Goal: Task Accomplishment & Management: Complete application form

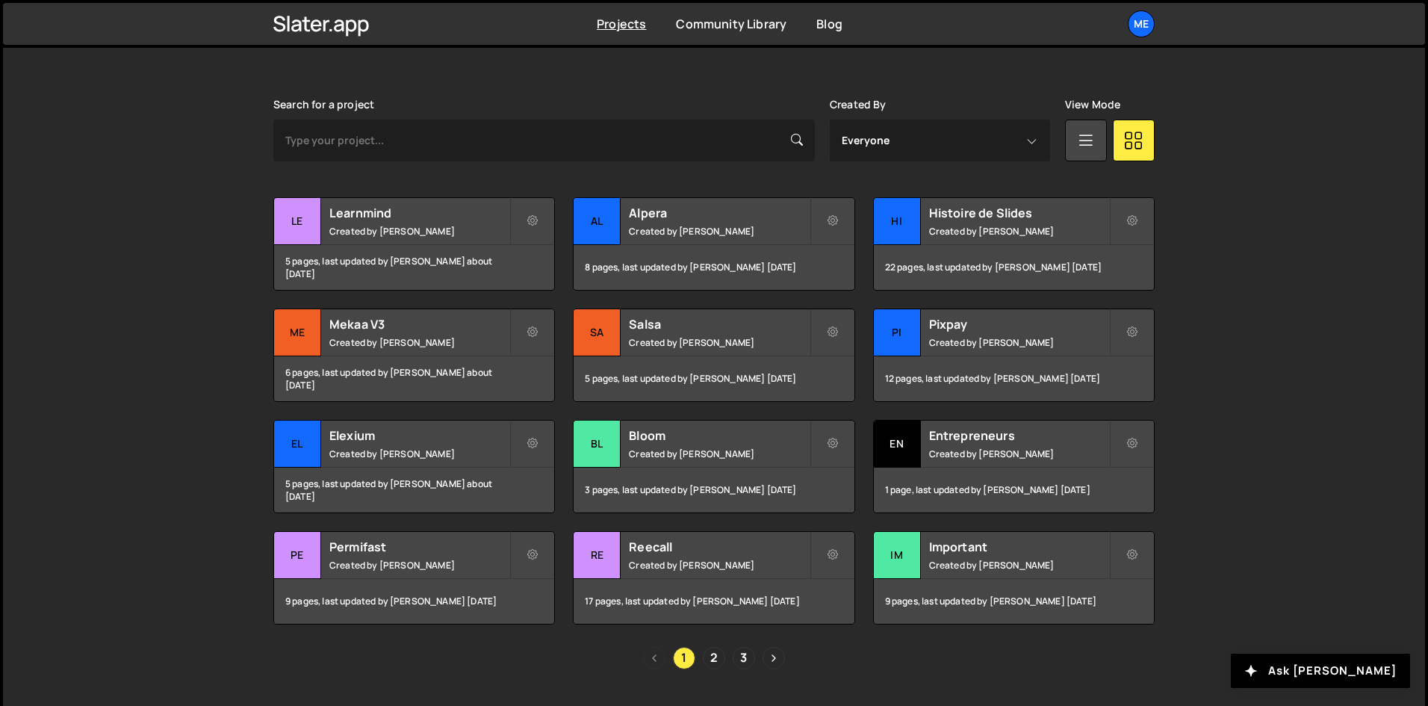
scroll to position [442, 0]
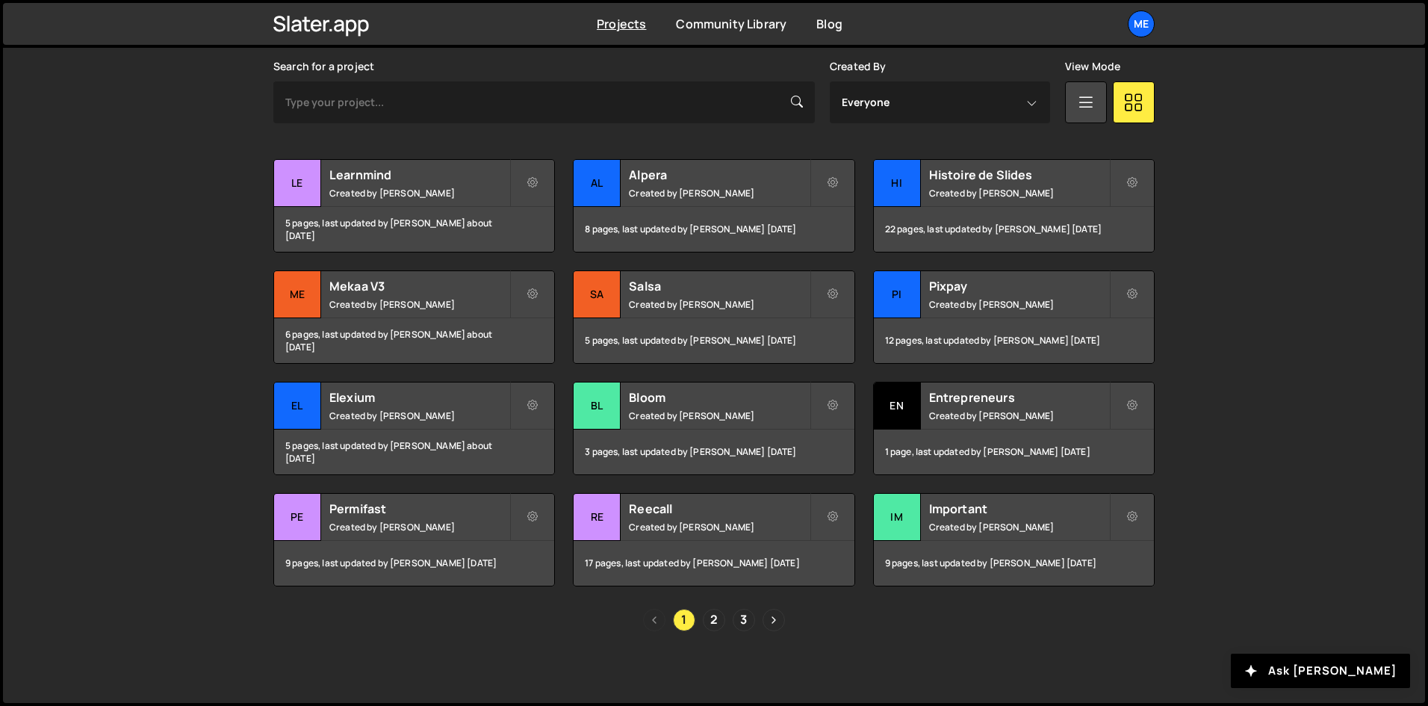
click at [702, 622] on div "1 2 3" at bounding box center [713, 620] width 881 height 22
click at [718, 623] on link "2" at bounding box center [714, 620] width 22 height 22
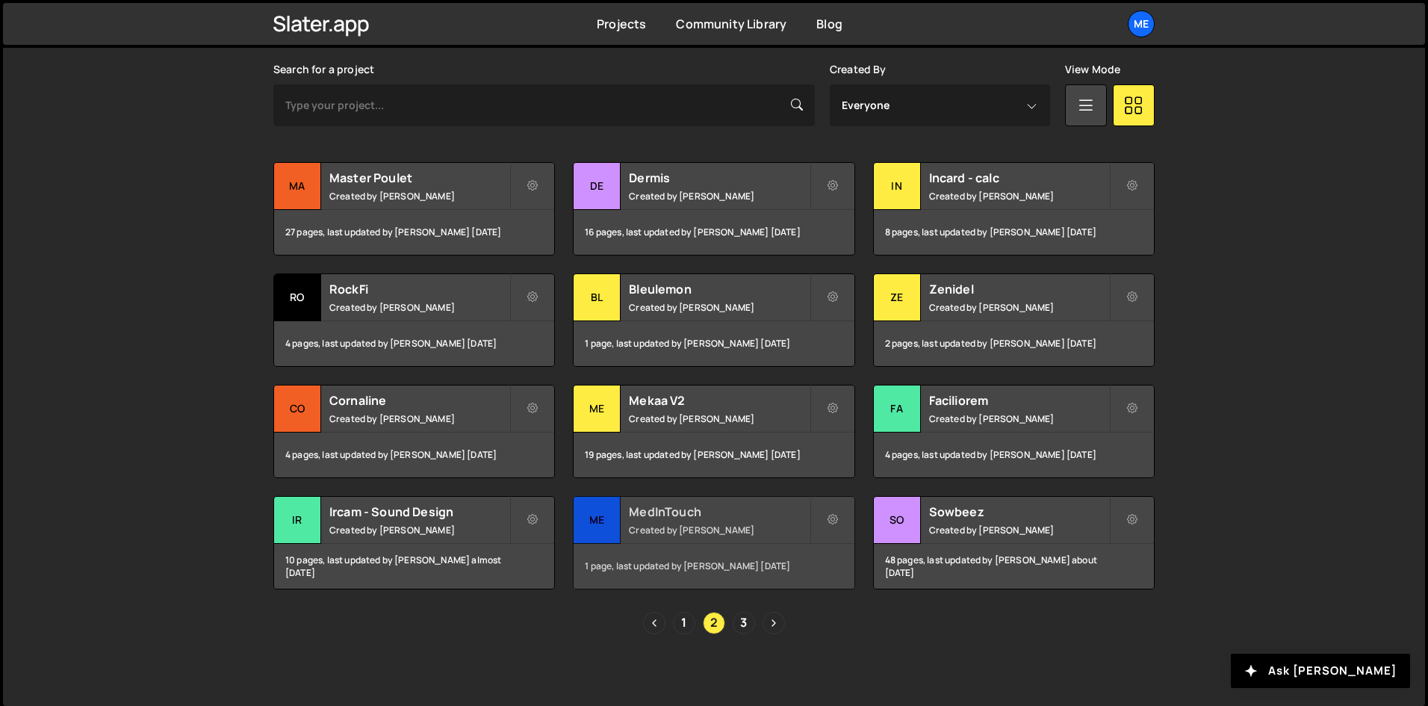
scroll to position [442, 0]
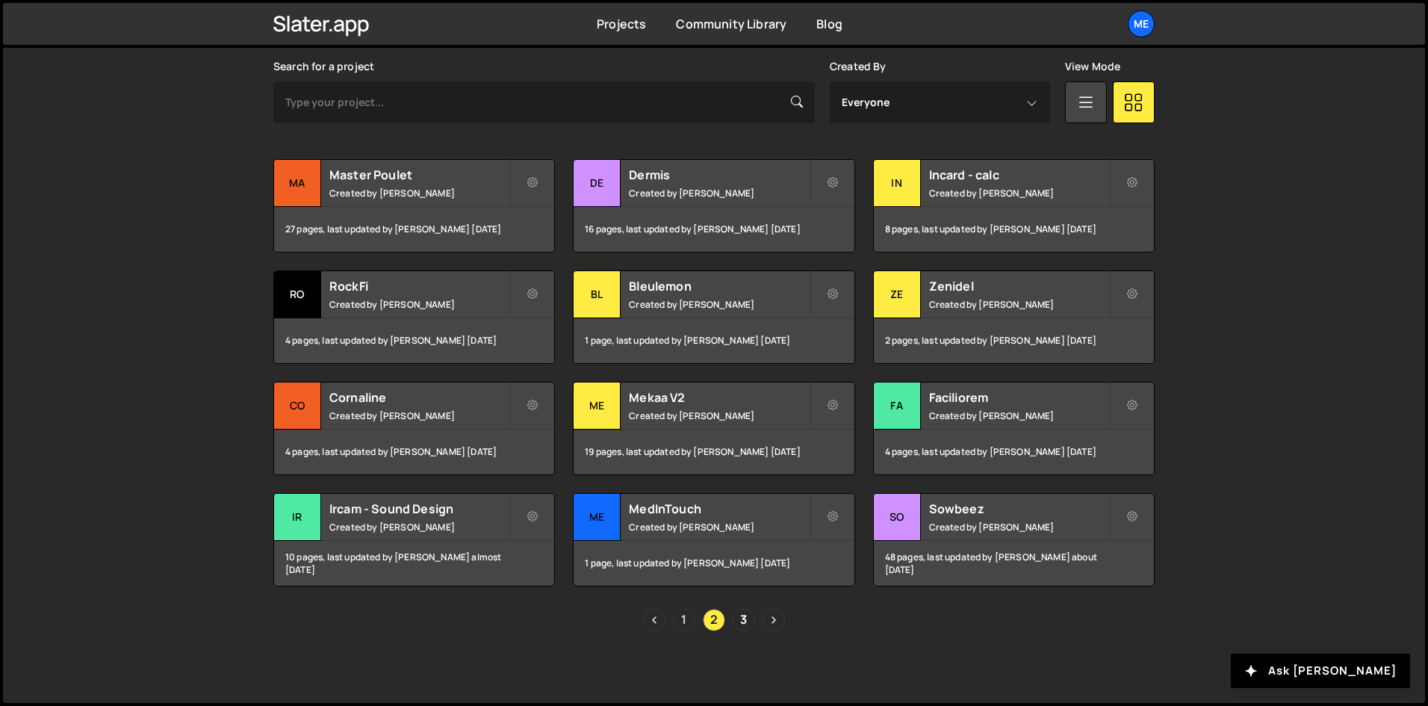
click at [691, 621] on link "1" at bounding box center [684, 620] width 22 height 22
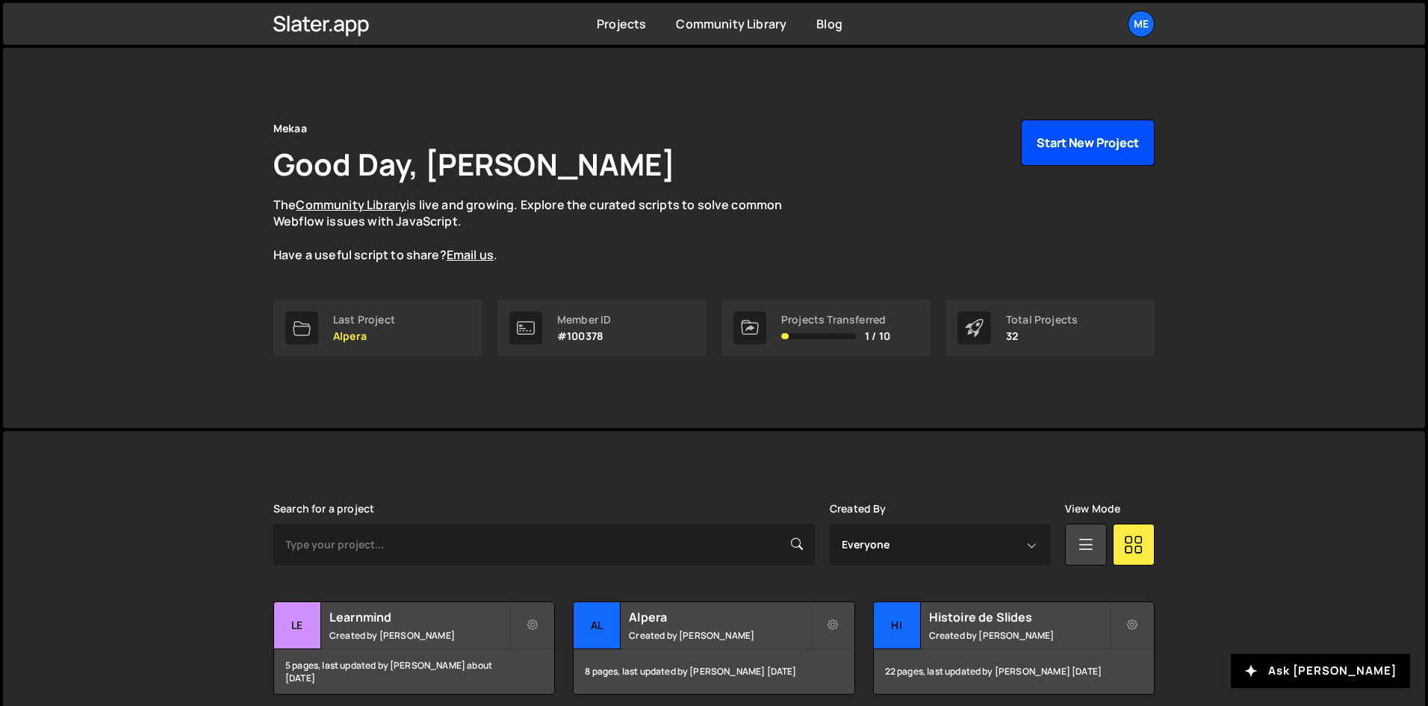
click at [1105, 142] on button "Start New Project" at bounding box center [1088, 143] width 134 height 46
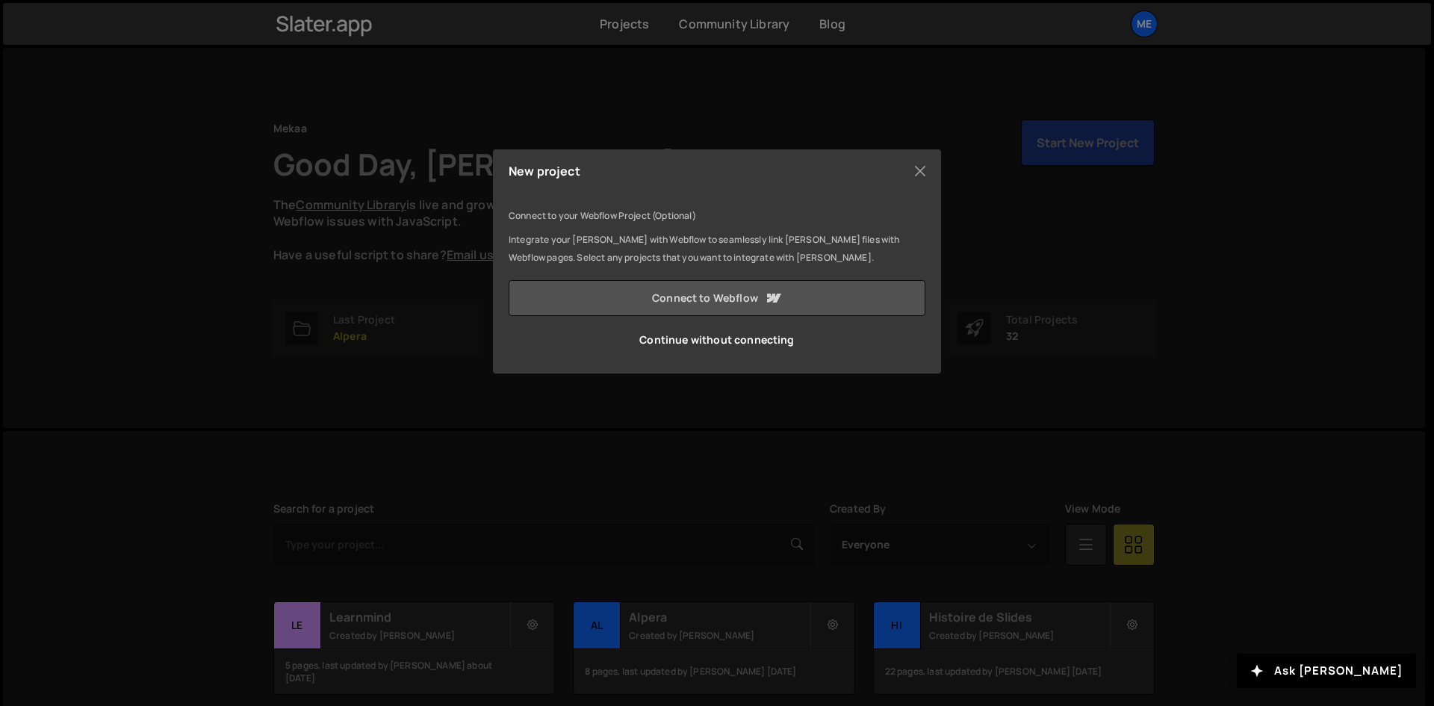
click at [633, 307] on link "Connect to Webflow" at bounding box center [717, 298] width 417 height 36
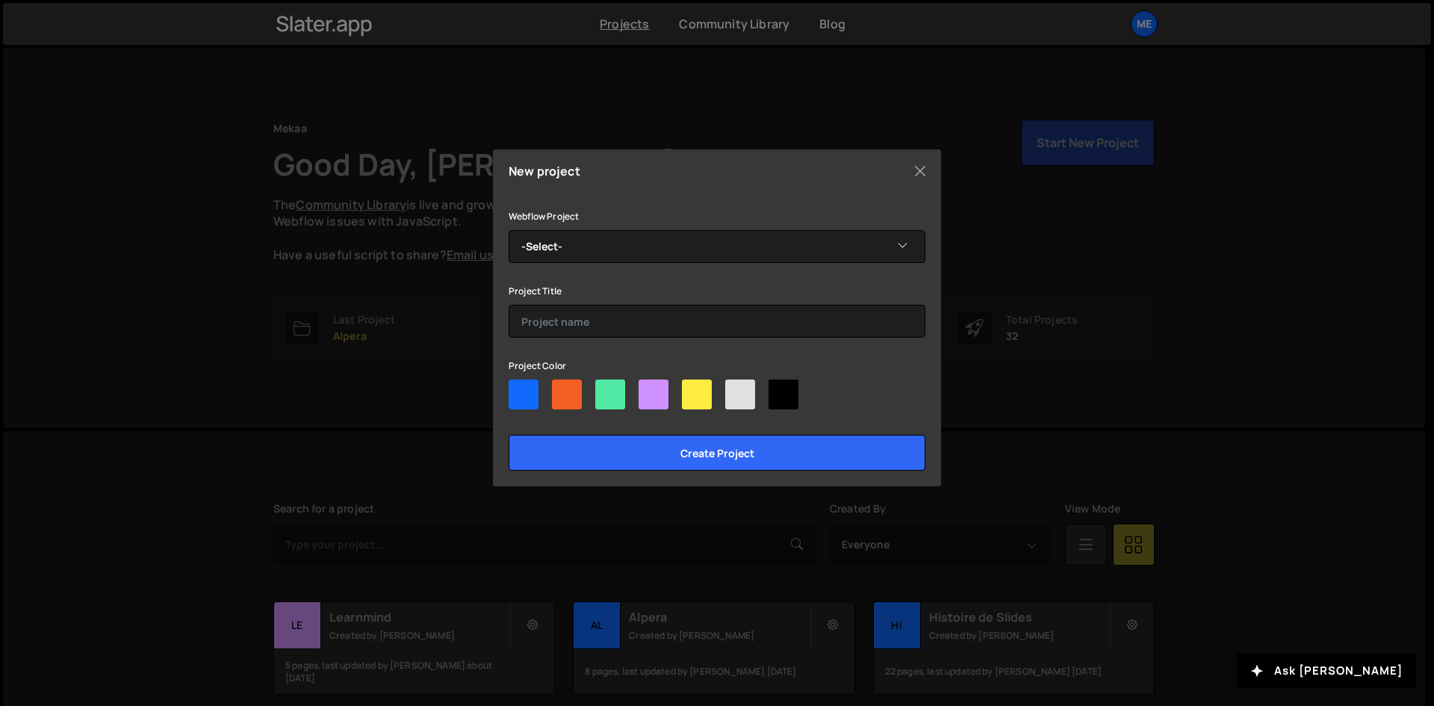
click at [710, 406] on div at bounding box center [697, 394] width 30 height 30
click at [692, 389] on input"] "radio" at bounding box center [687, 384] width 10 height 10
radio input"] "true"
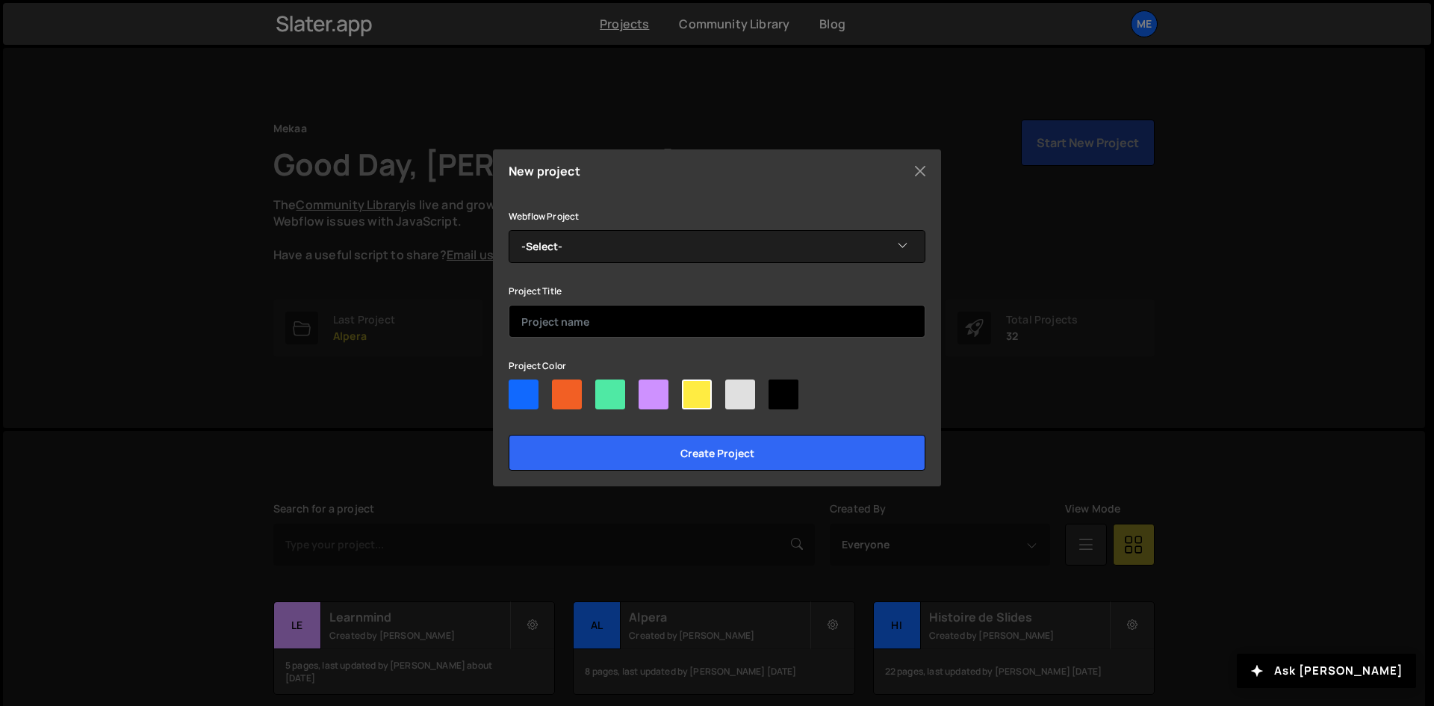
click at [613, 313] on input "text" at bounding box center [717, 321] width 417 height 33
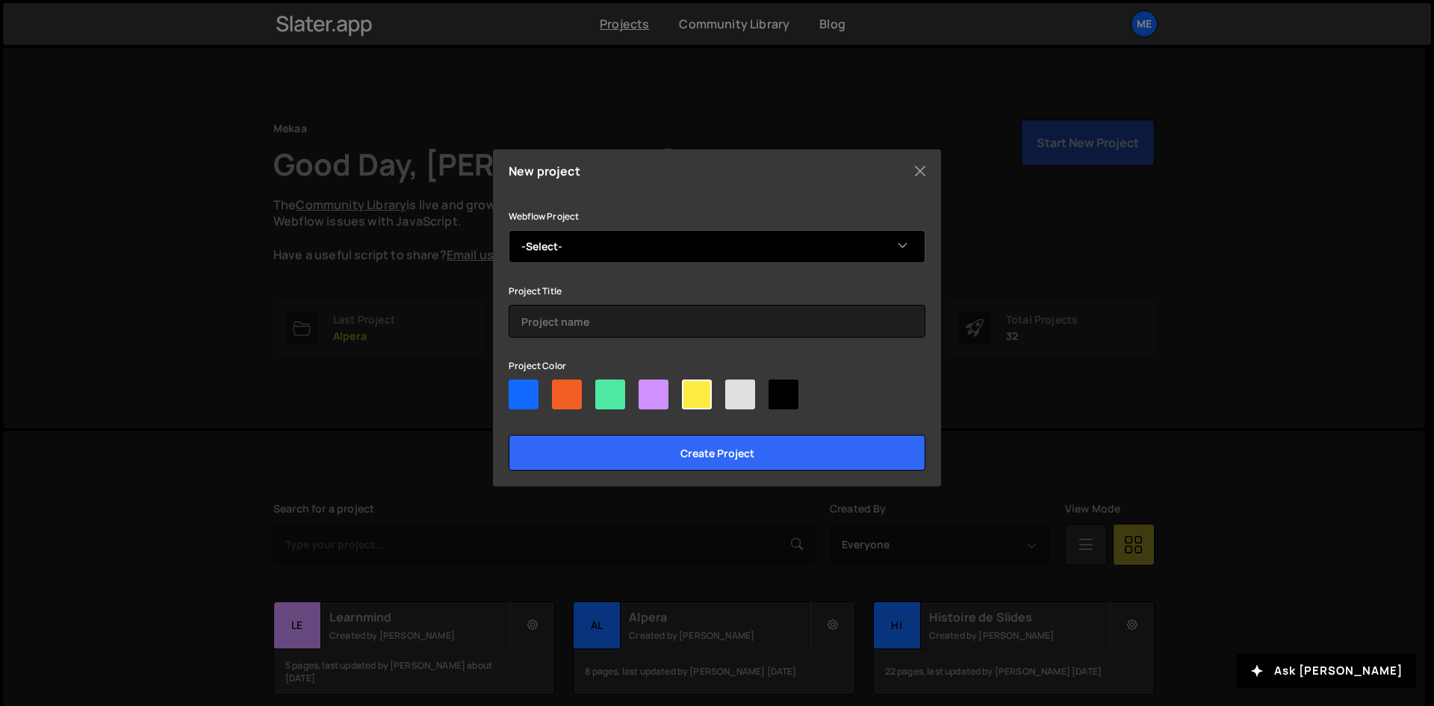
click at [596, 236] on select "-Select- Sobry" at bounding box center [717, 246] width 417 height 33
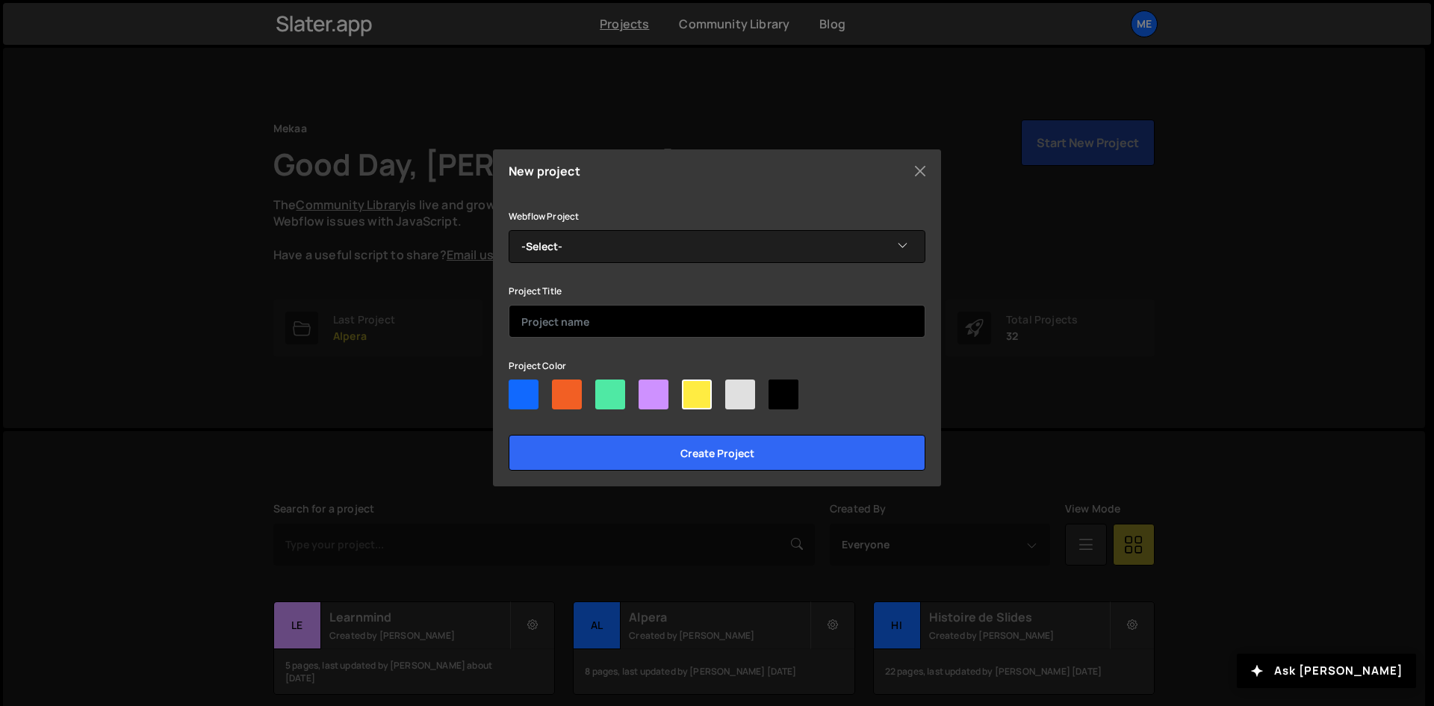
click at [572, 307] on input "text" at bounding box center [717, 321] width 417 height 33
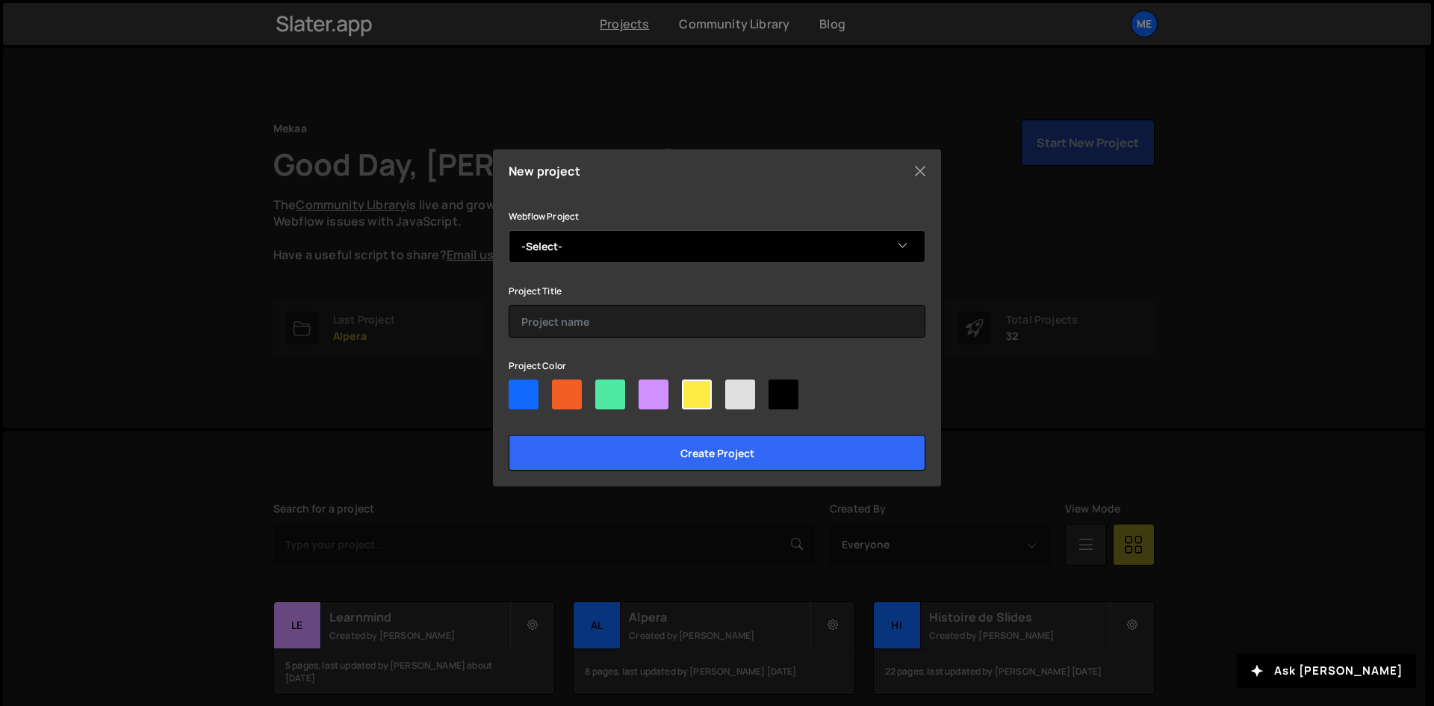
drag, startPoint x: 558, startPoint y: 241, endPoint x: 556, endPoint y: 261, distance: 19.5
click at [558, 239] on select "-Select- Sobry" at bounding box center [717, 246] width 417 height 33
select select "6808f88a68ce24edce3ee11c"
click at [509, 230] on select "-Select- Sobry" at bounding box center [717, 246] width 417 height 33
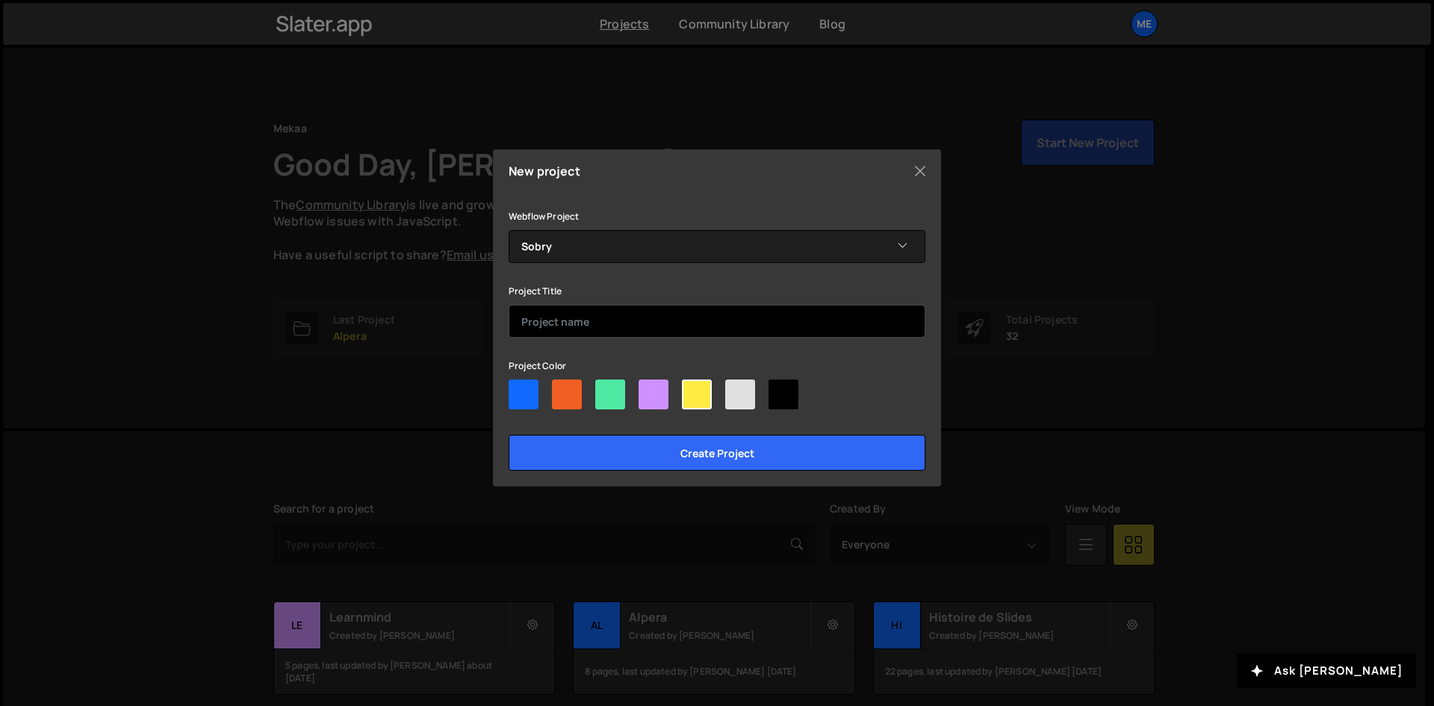
click at [537, 317] on input "text" at bounding box center [717, 321] width 417 height 33
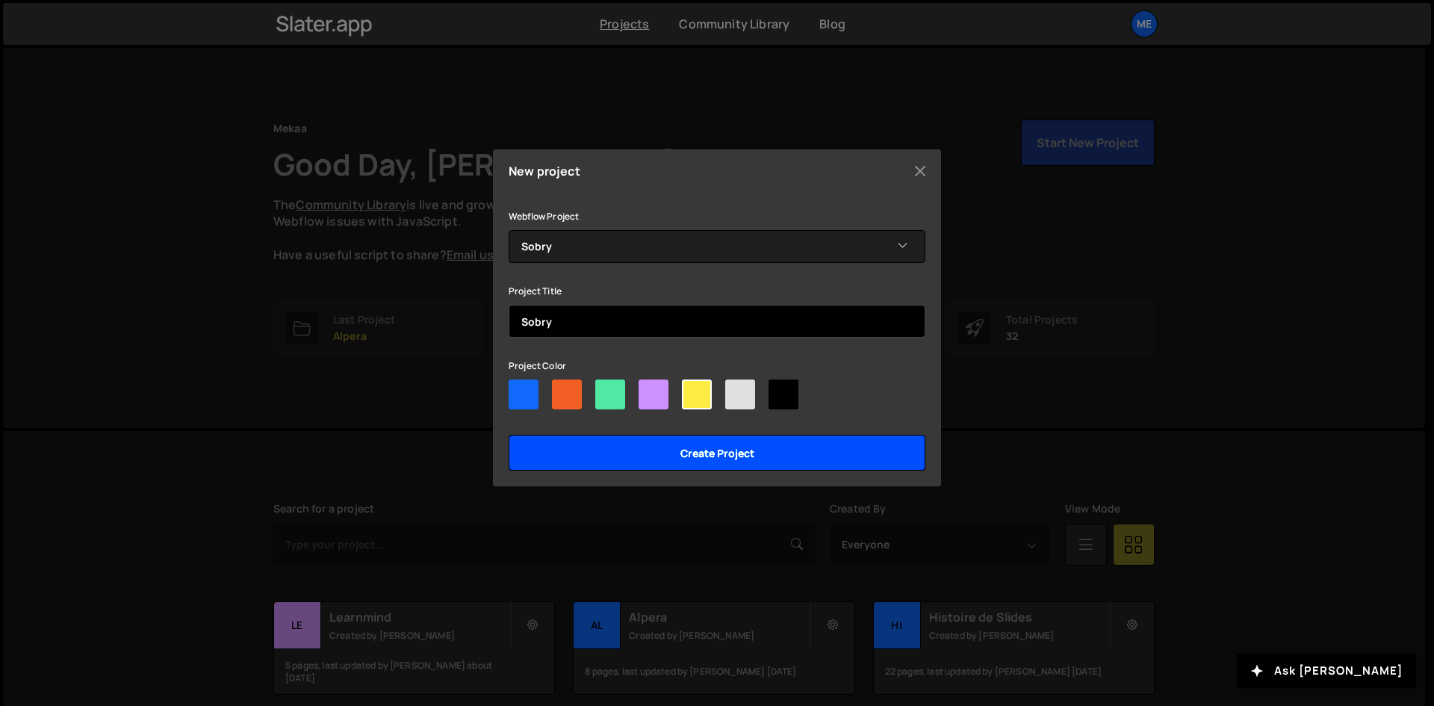
type input "Sobry"
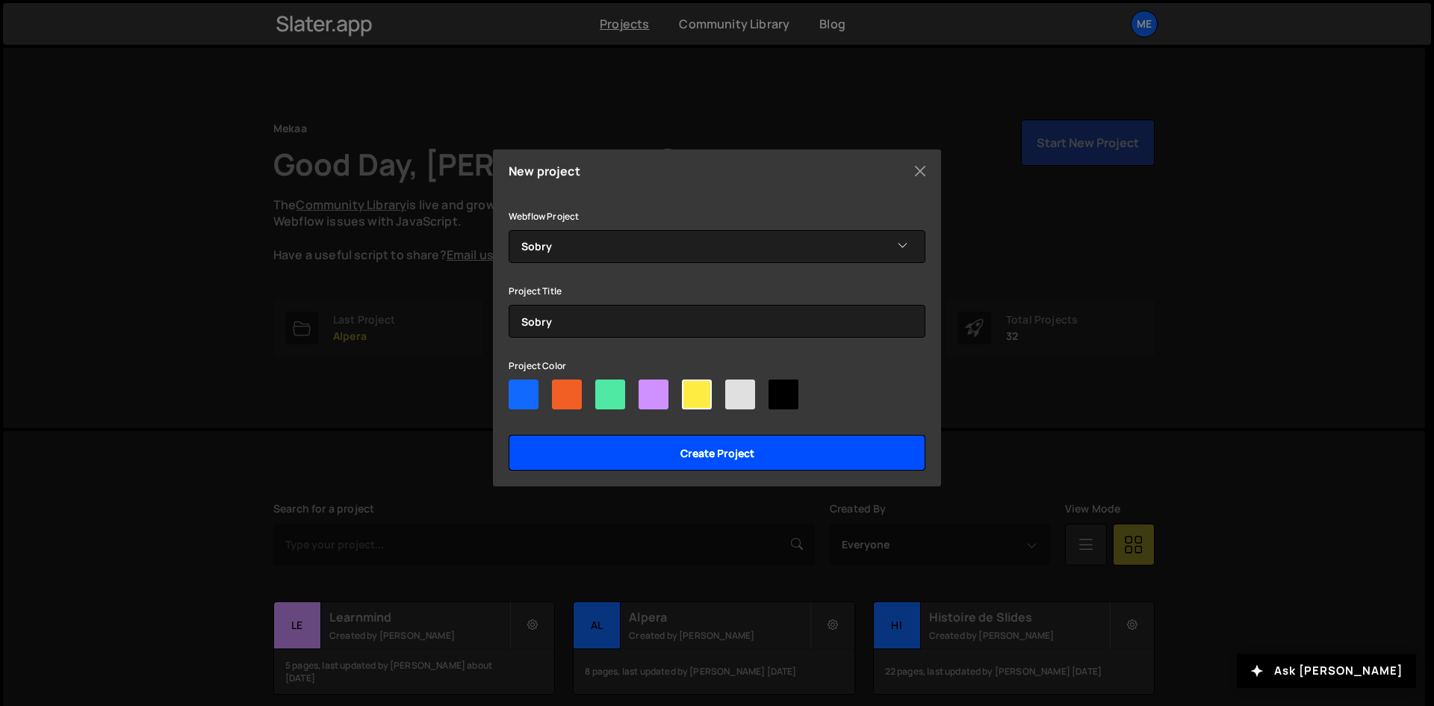
click at [580, 450] on input "Create project" at bounding box center [717, 453] width 417 height 36
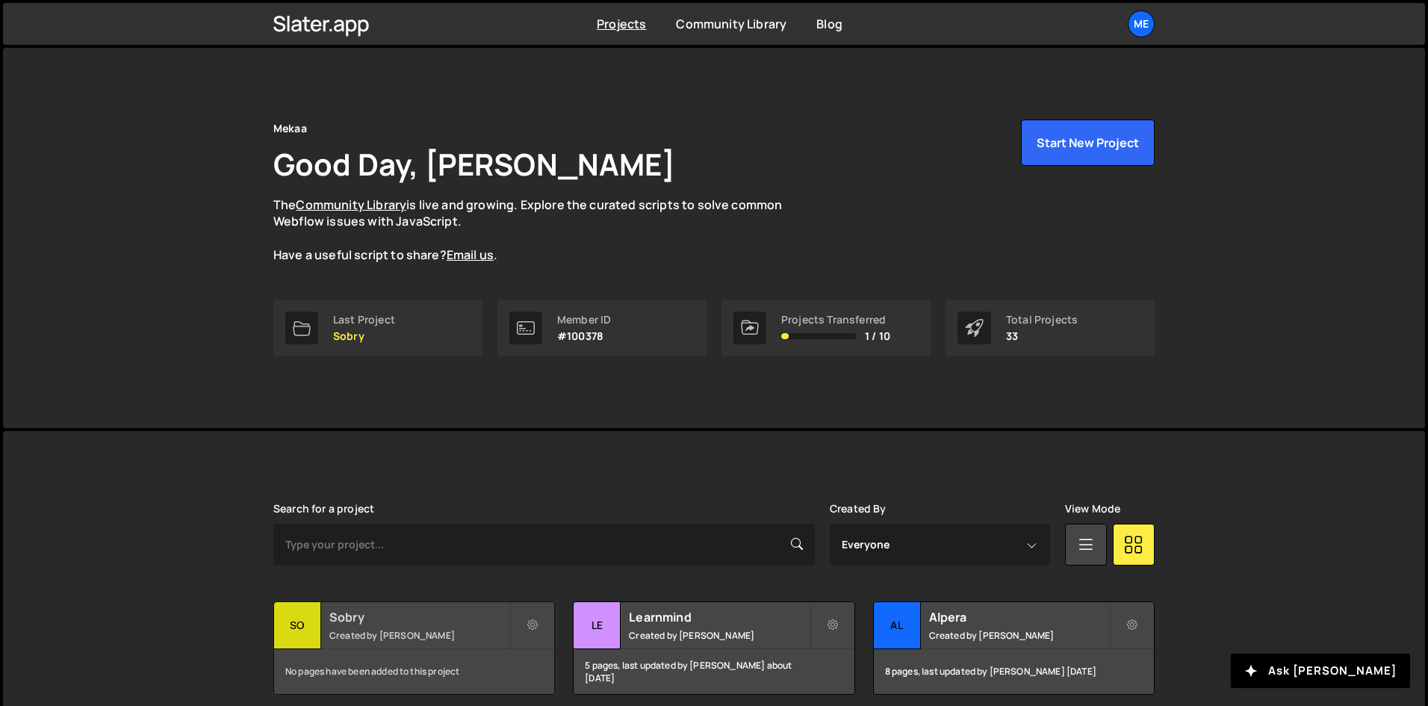
click at [406, 636] on small "Created by [PERSON_NAME]" at bounding box center [419, 635] width 180 height 13
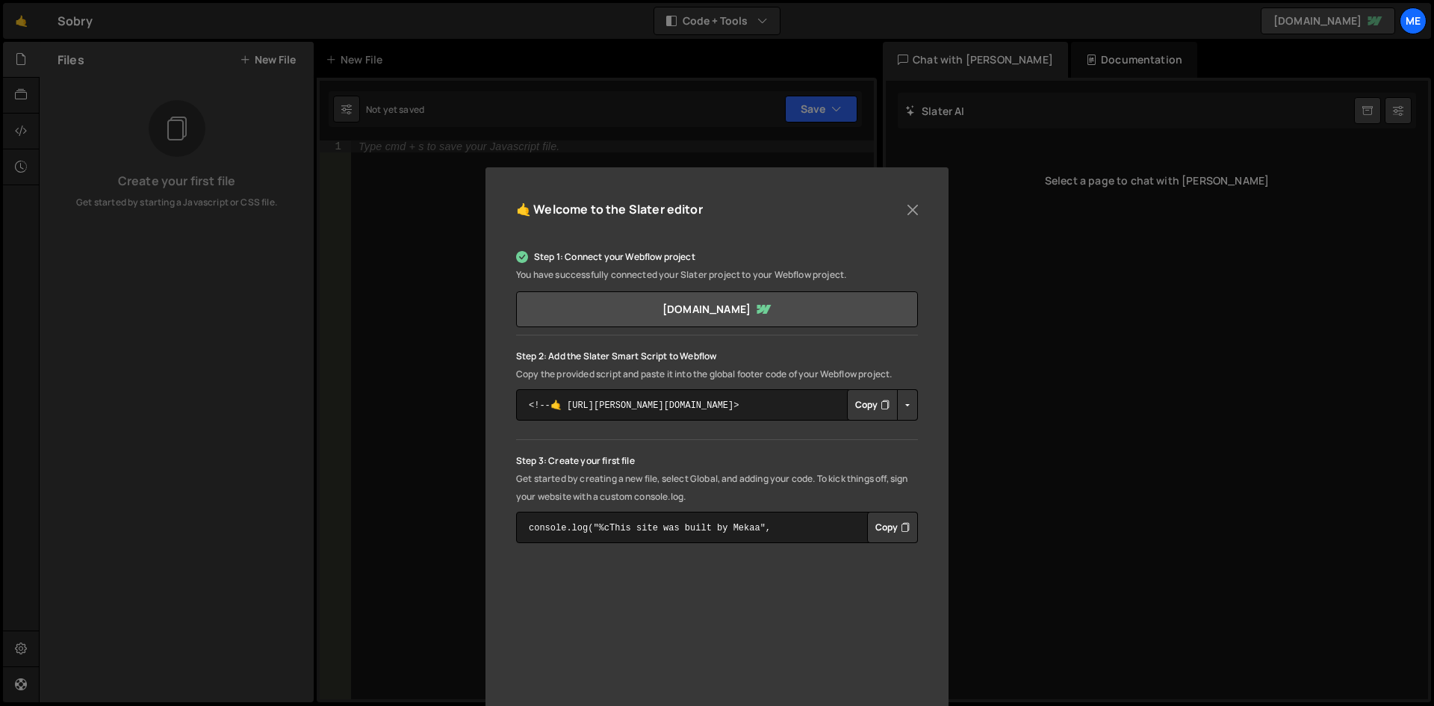
click at [864, 409] on button "Copy" at bounding box center [872, 404] width 51 height 31
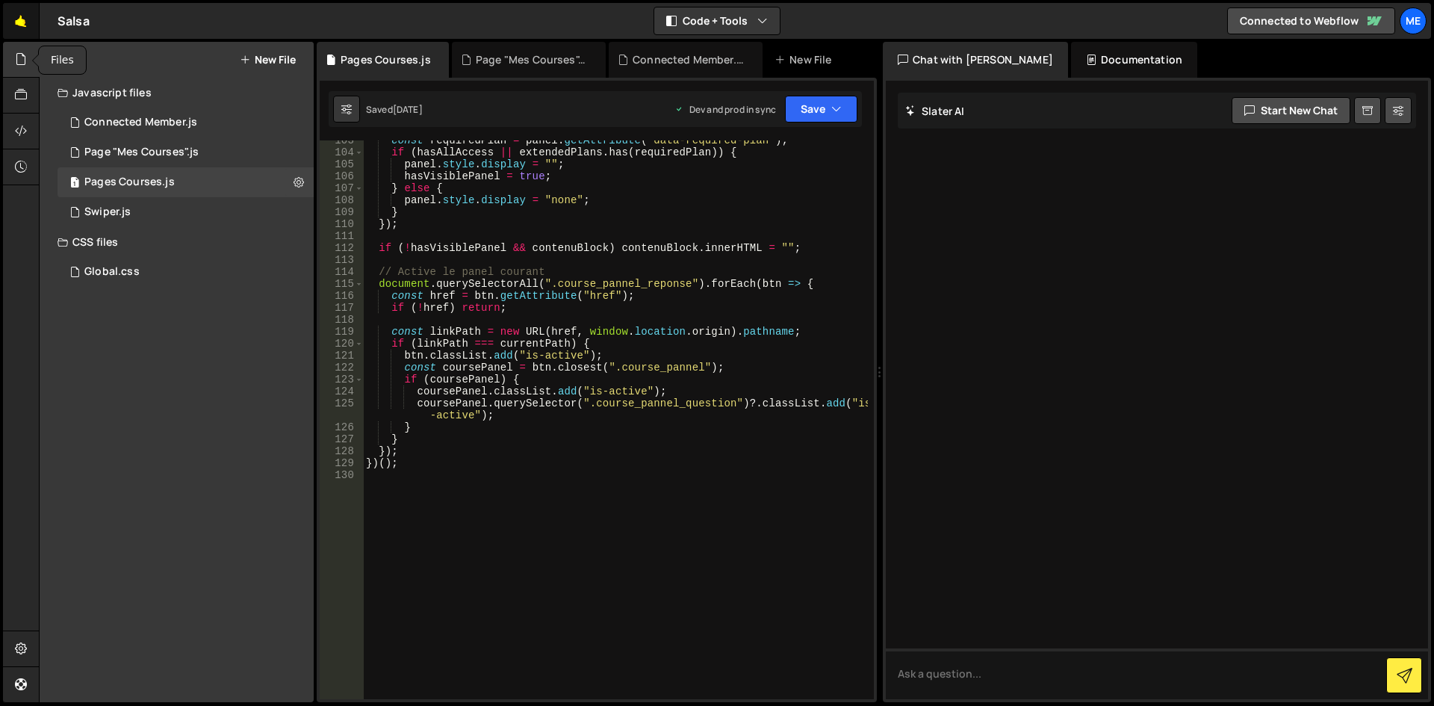
scroll to position [1345, 0]
click at [33, 28] on link "🤙" at bounding box center [21, 21] width 37 height 36
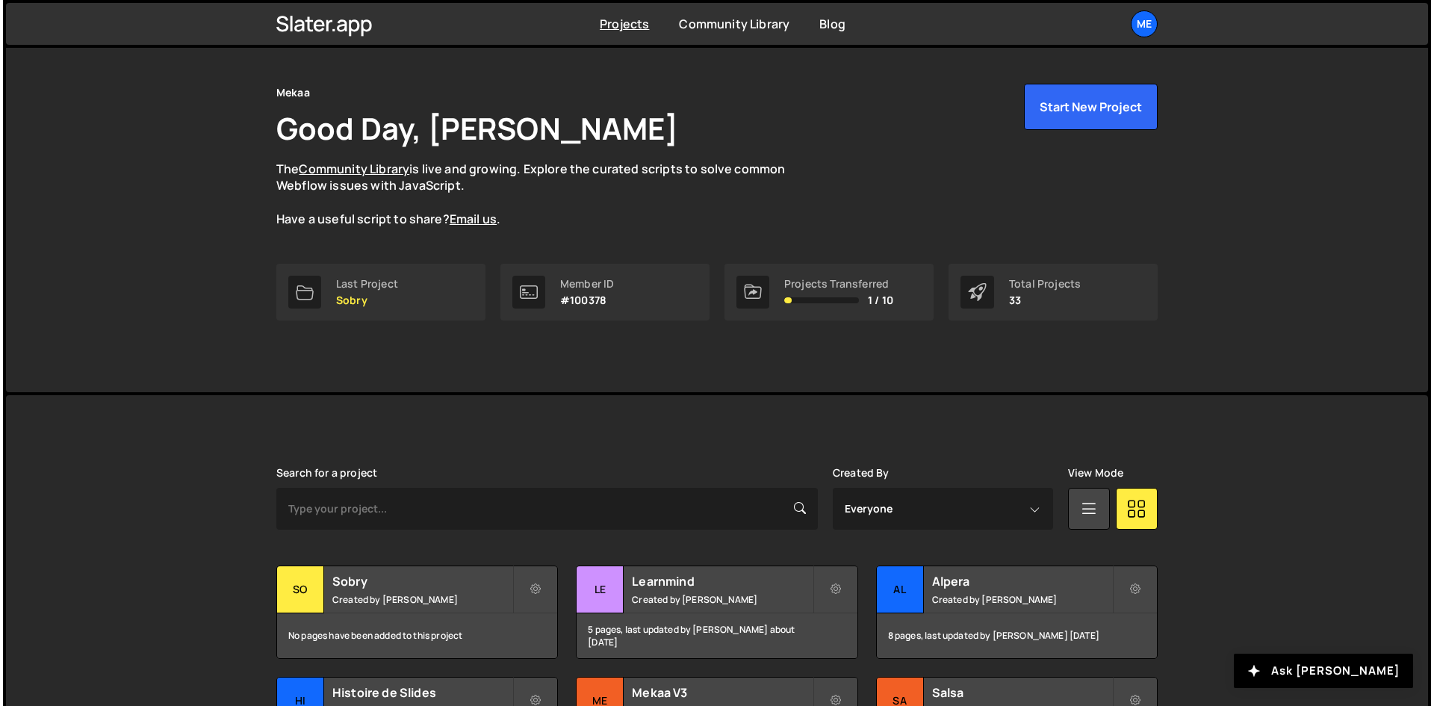
scroll to position [75, 0]
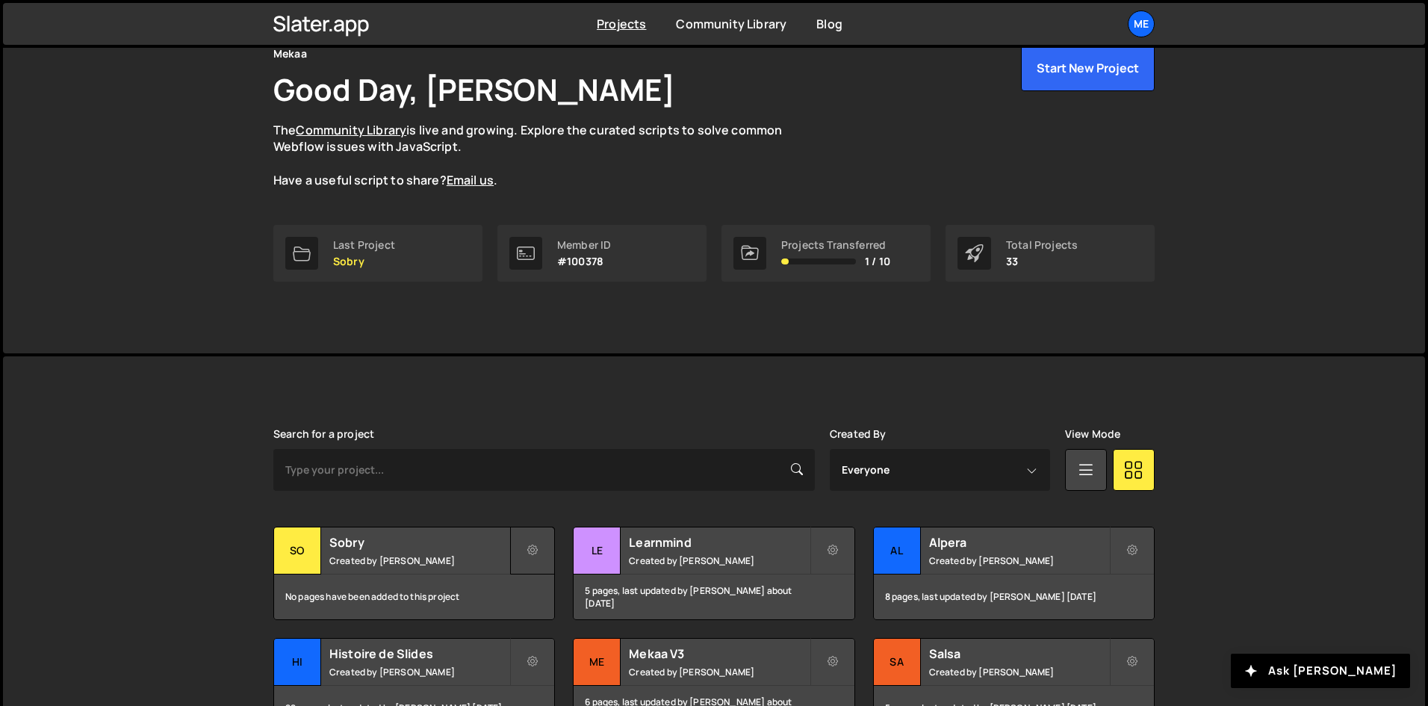
click at [528, 556] on icon at bounding box center [532, 550] width 10 height 15
click at [591, 641] on link "Delete Project" at bounding box center [600, 635] width 178 height 24
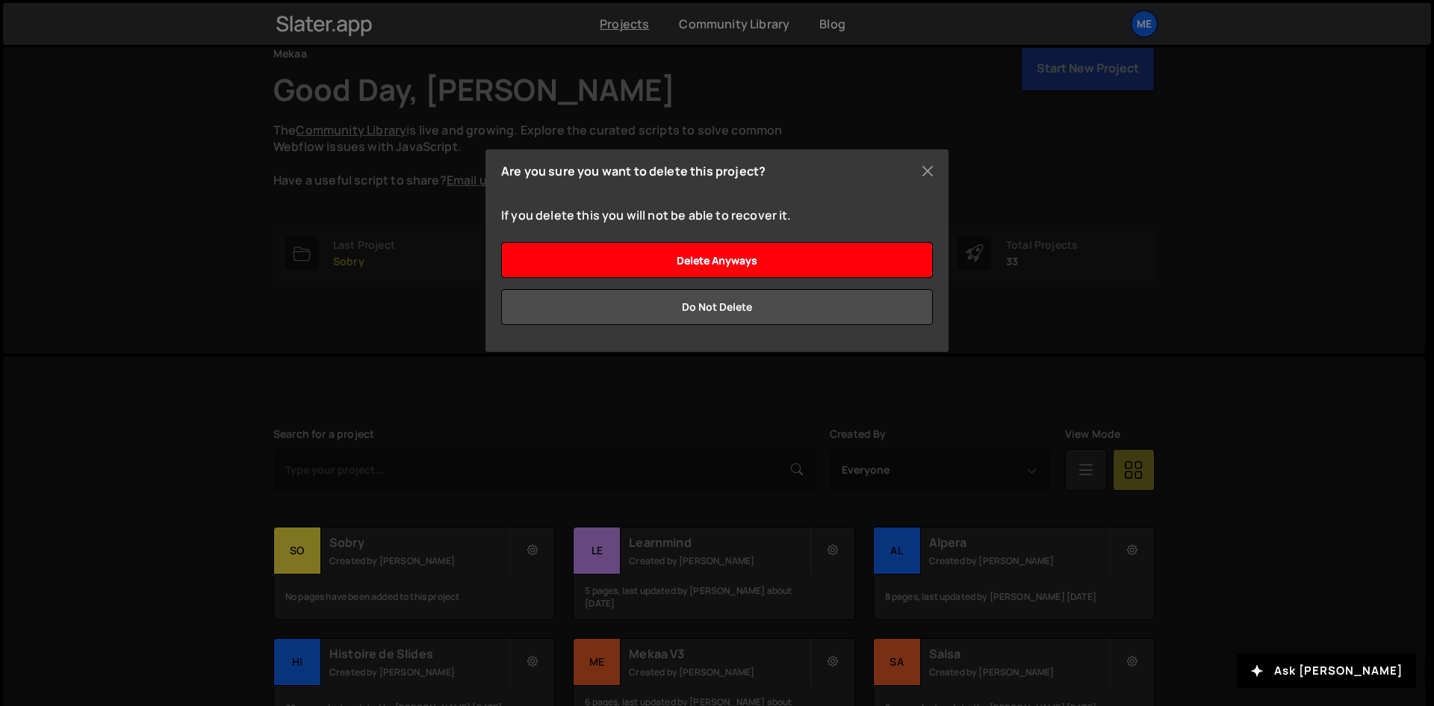
click at [803, 259] on input "Delete anyways" at bounding box center [717, 260] width 432 height 36
